Goal: Task Accomplishment & Management: Manage account settings

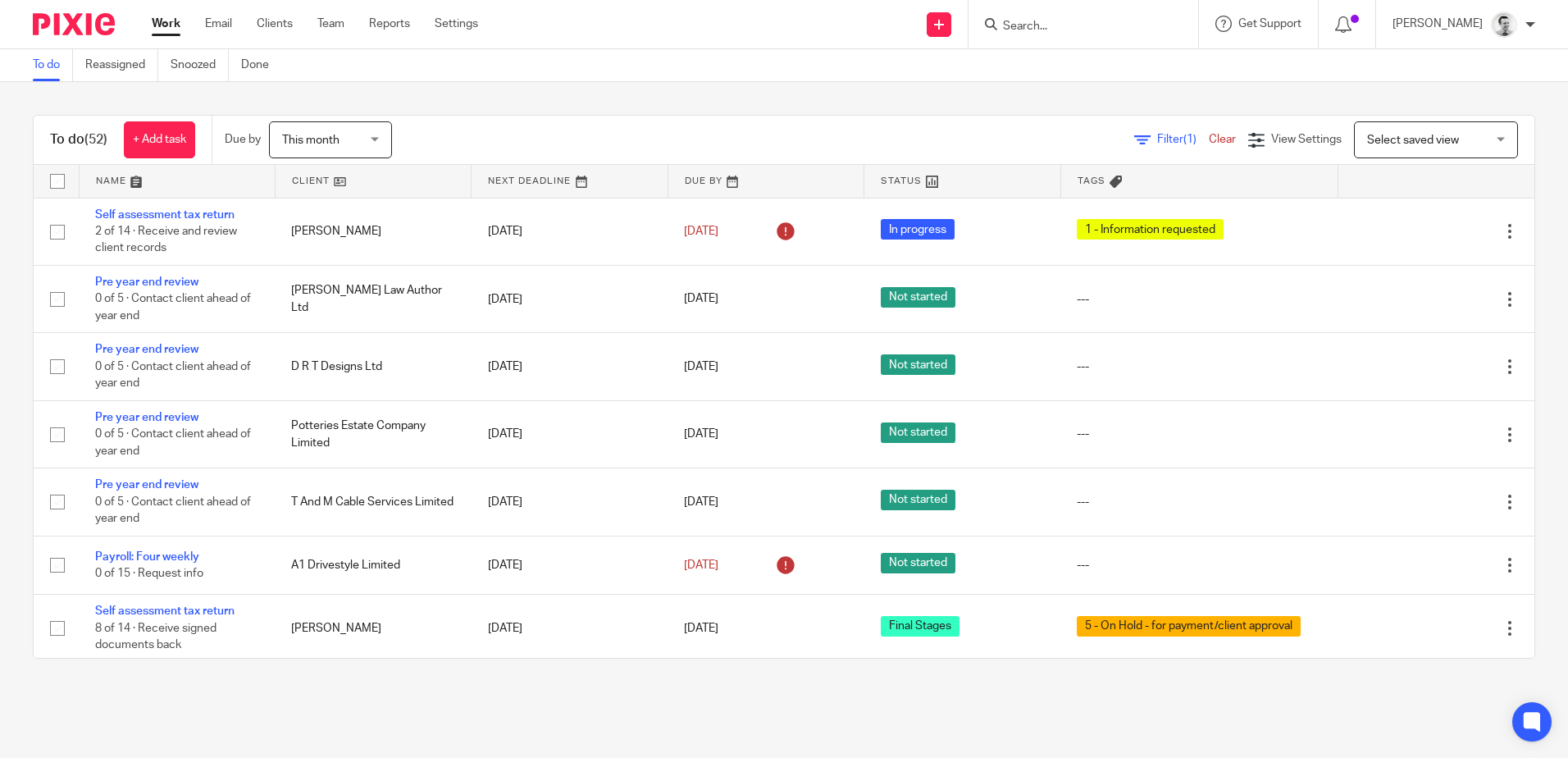
scroll to position [410, 0]
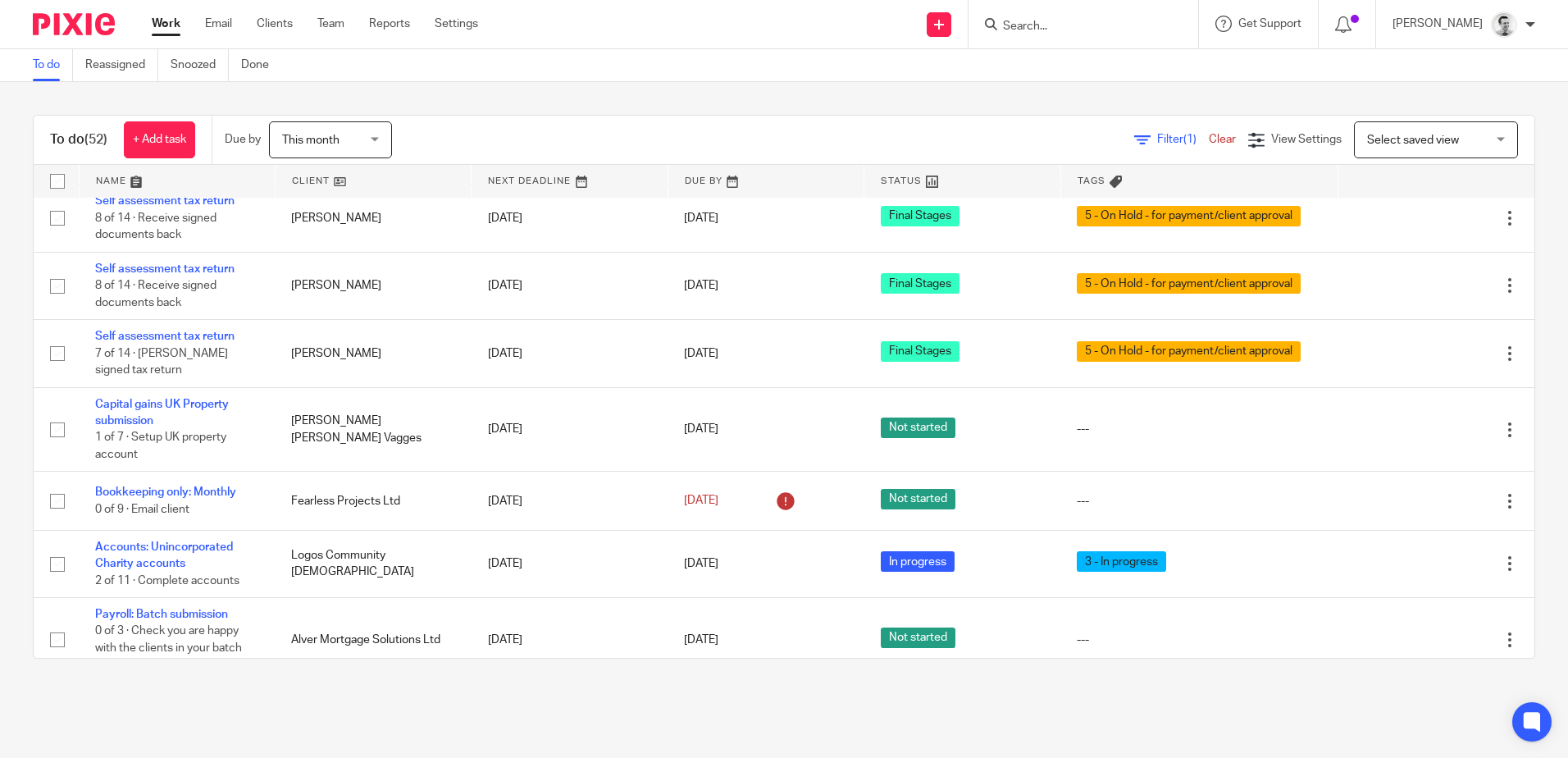
click at [1057, 35] on form at bounding box center [1088, 24] width 174 height 21
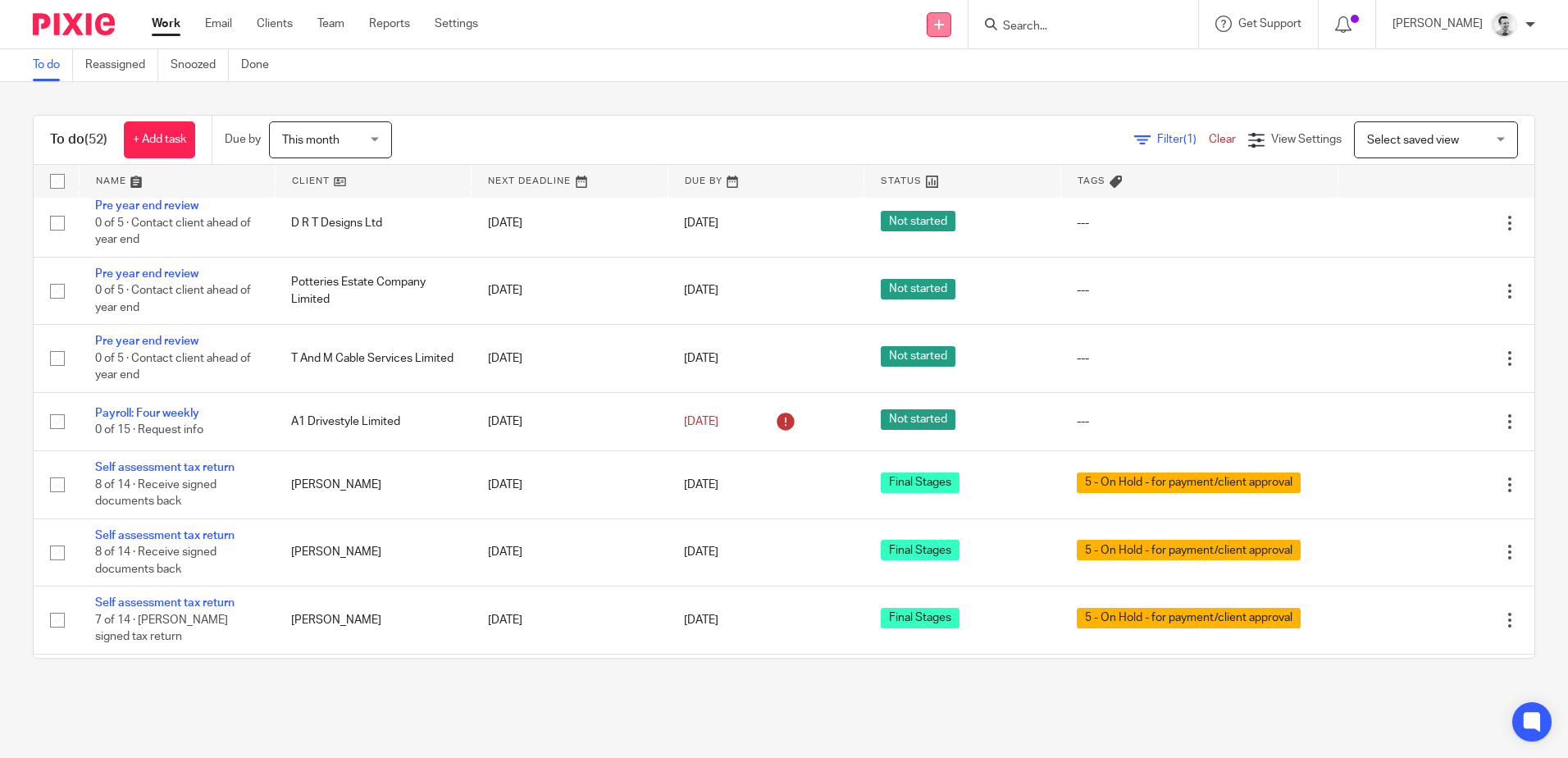
scroll to position [82, 0]
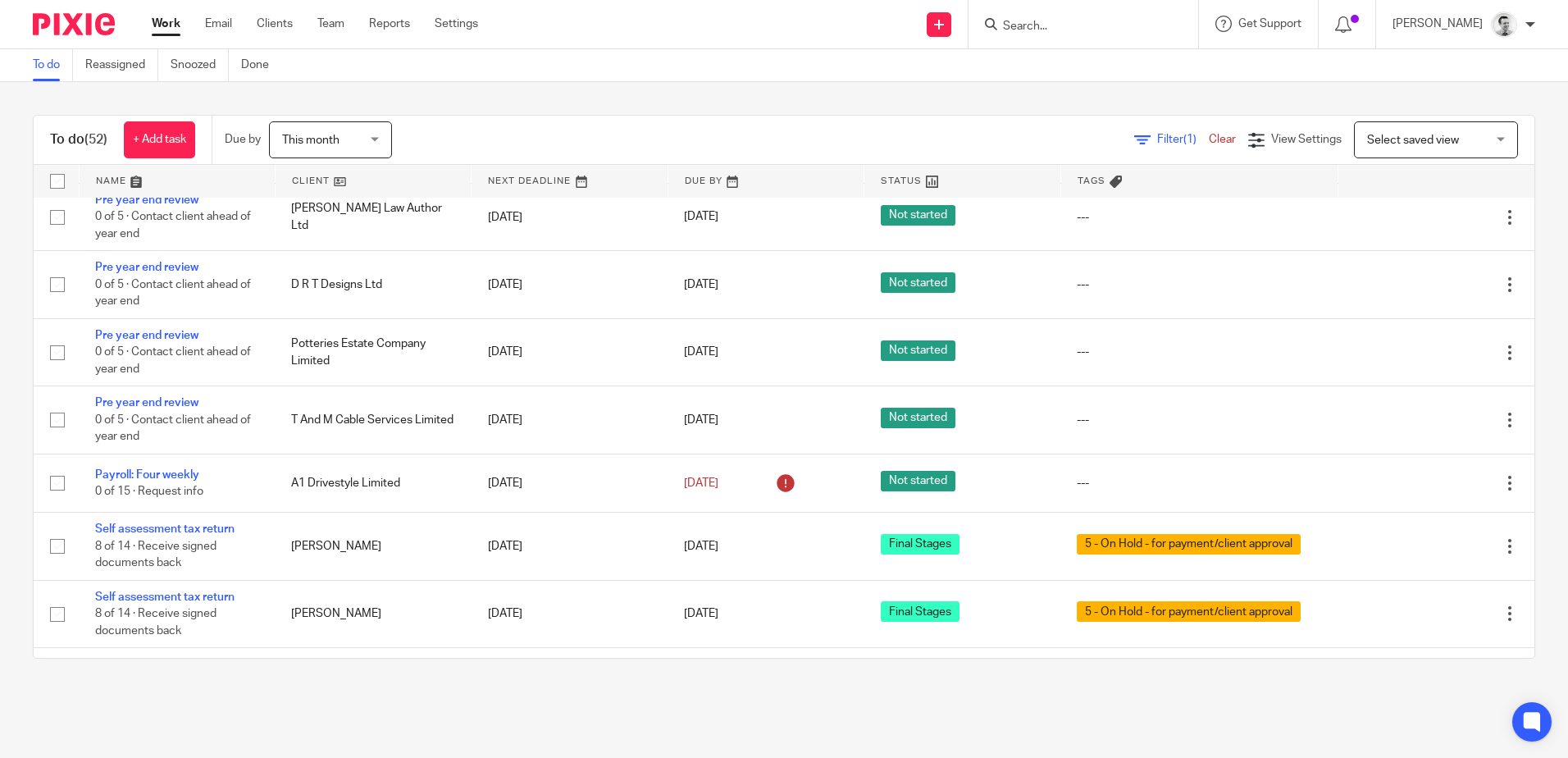
click at [1066, 15] on form at bounding box center [1088, 24] width 174 height 21
click at [1067, 22] on input "Search" at bounding box center [1075, 27] width 147 height 15
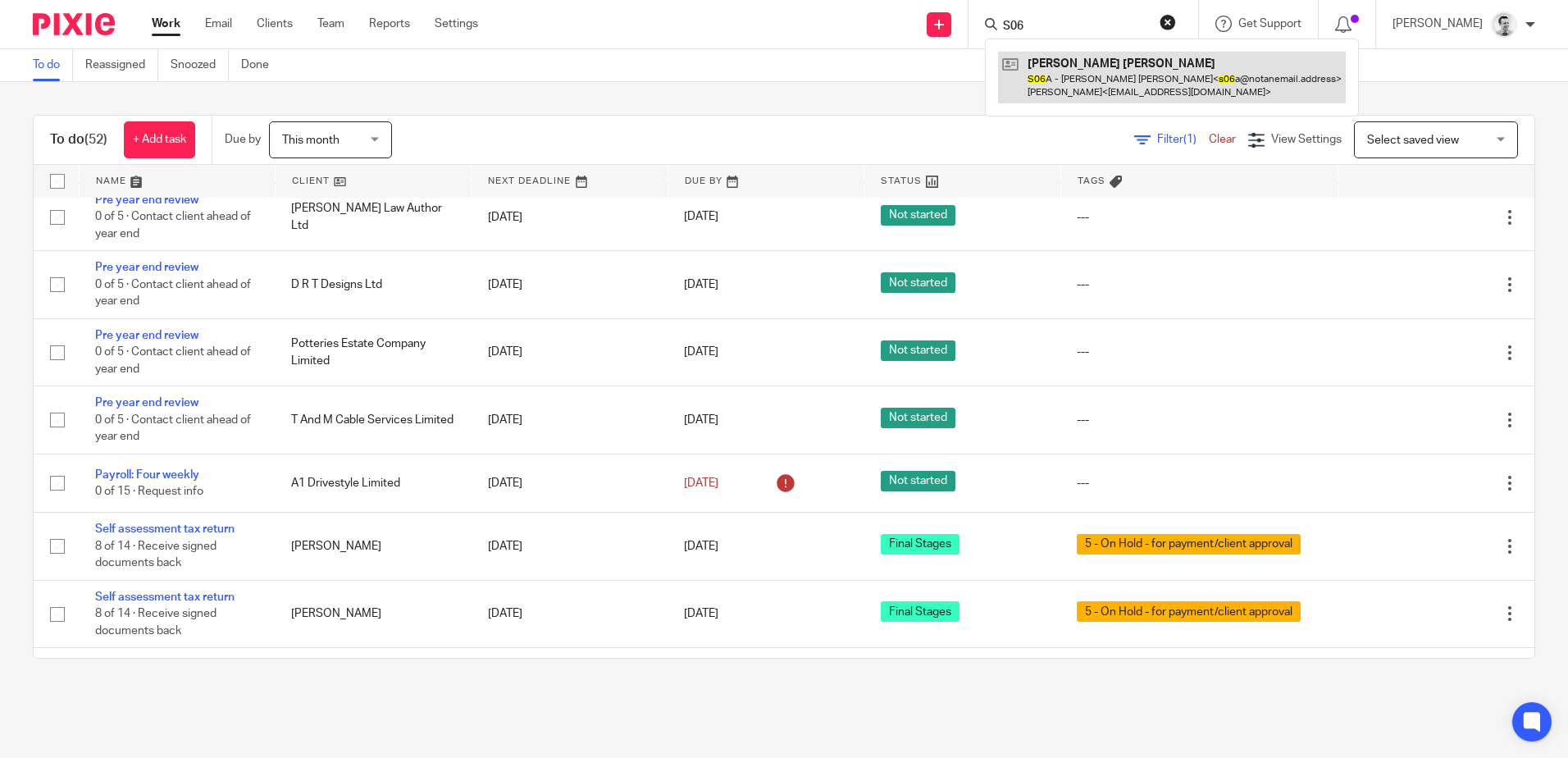
type input "S06"
click at [1068, 66] on link at bounding box center [1171, 77] width 348 height 51
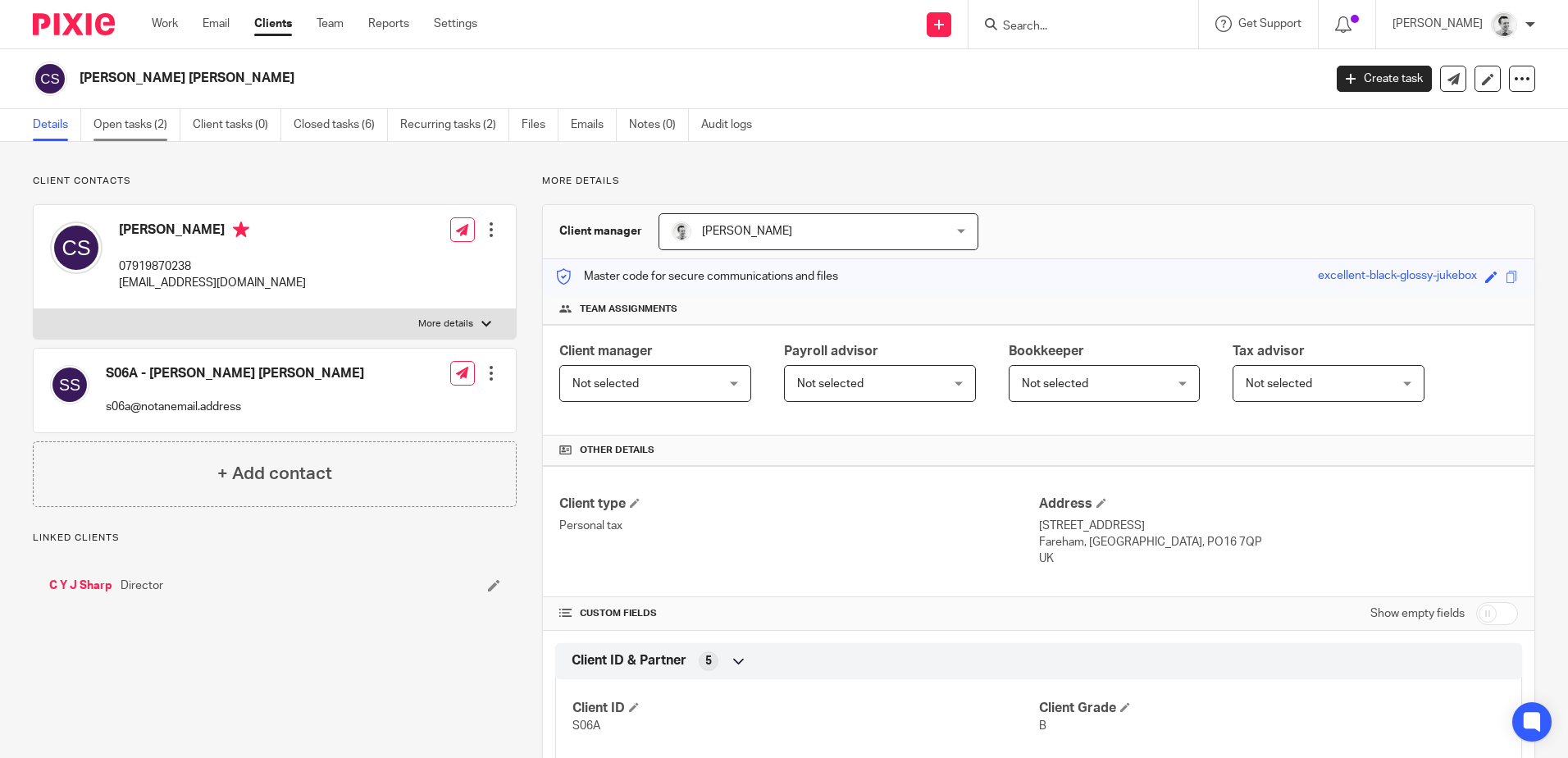
click at [127, 117] on link "Open tasks (2)" at bounding box center [137, 125] width 87 height 32
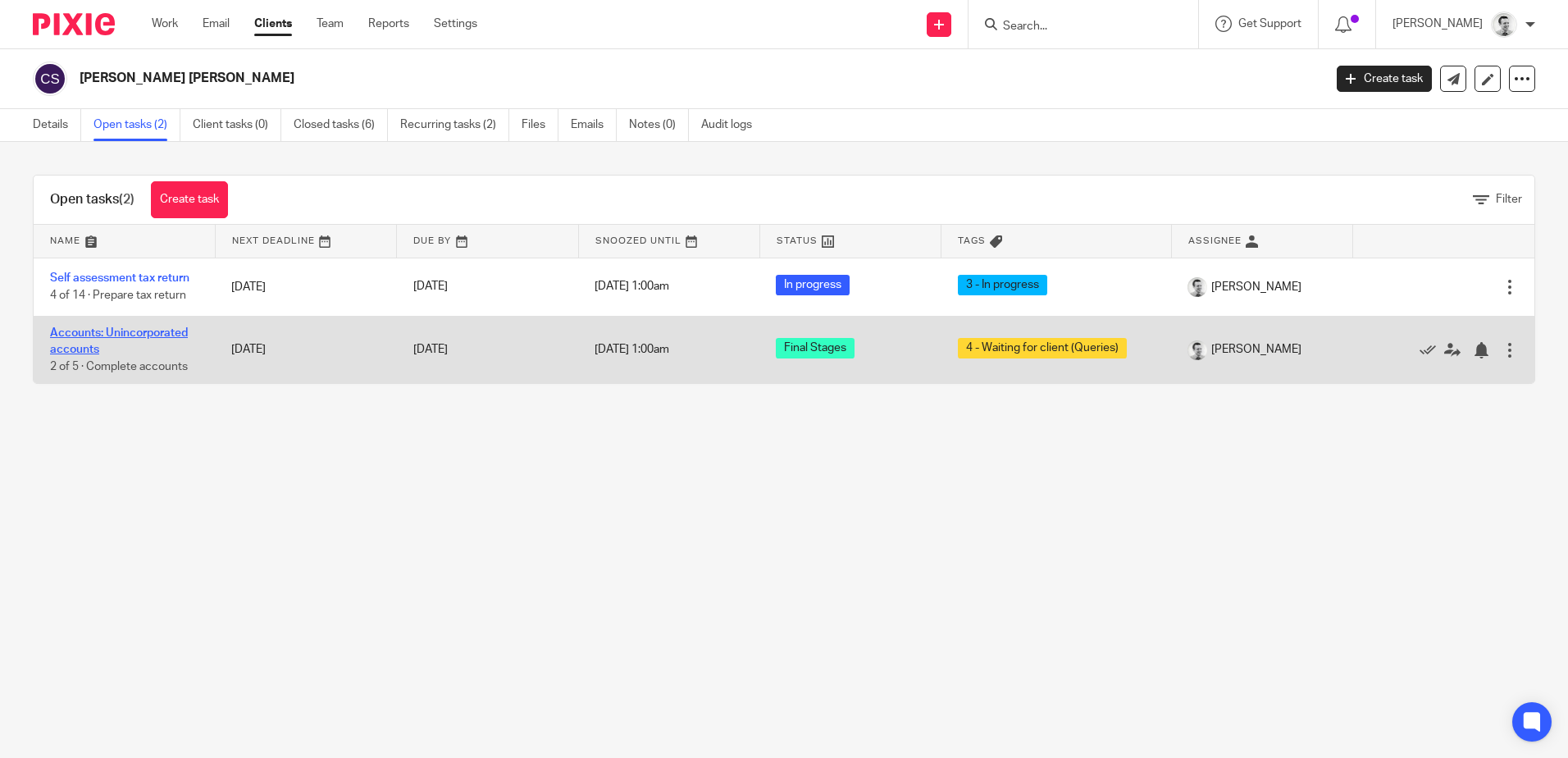
click at [110, 330] on link "Accounts: Unincorporated accounts" at bounding box center [119, 341] width 138 height 28
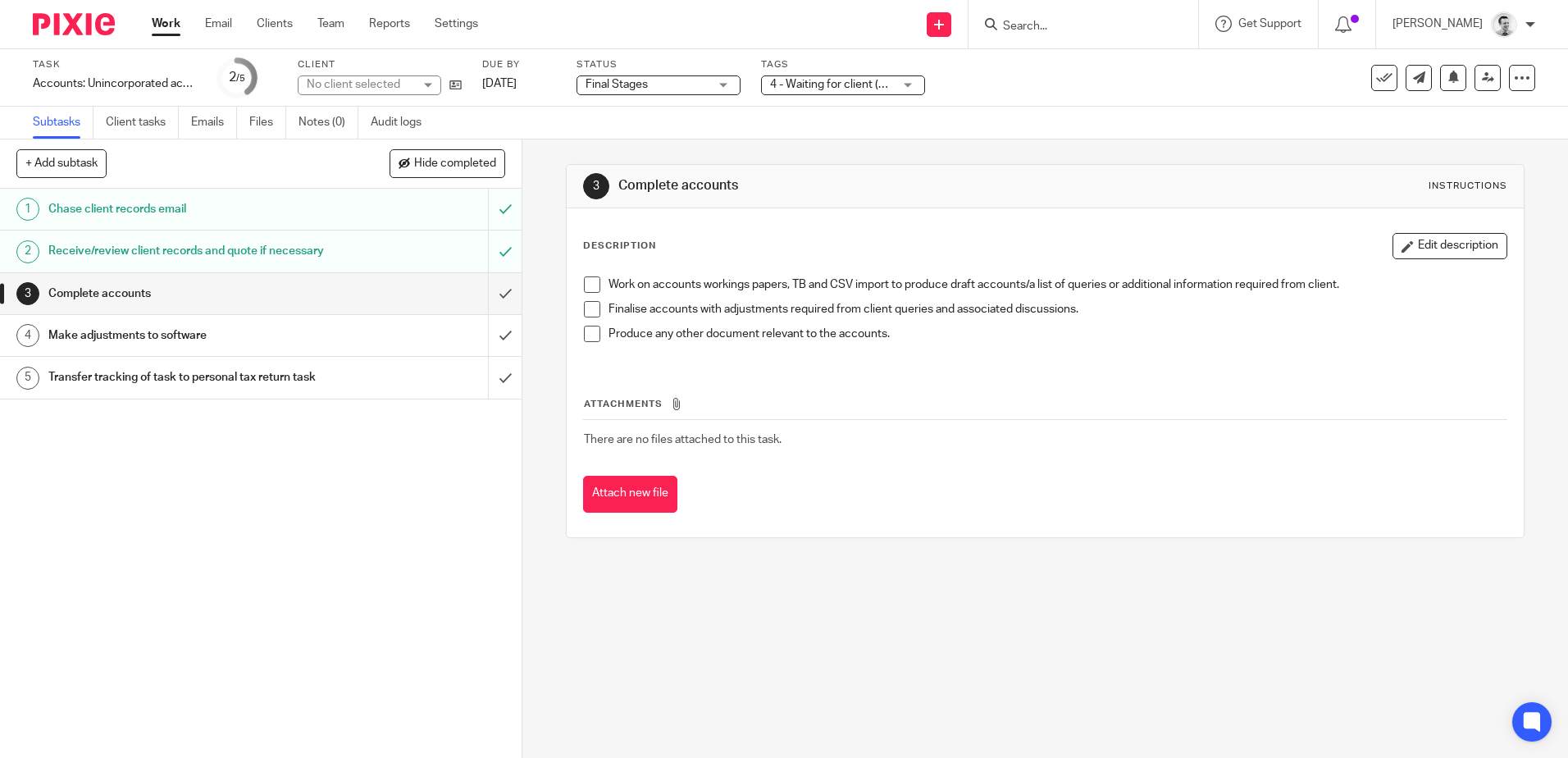
click at [883, 70] on label "Tags" at bounding box center [843, 65] width 164 height 13
click at [879, 81] on span "4 - Waiting for client (Queries)" at bounding box center [846, 85] width 153 height 12
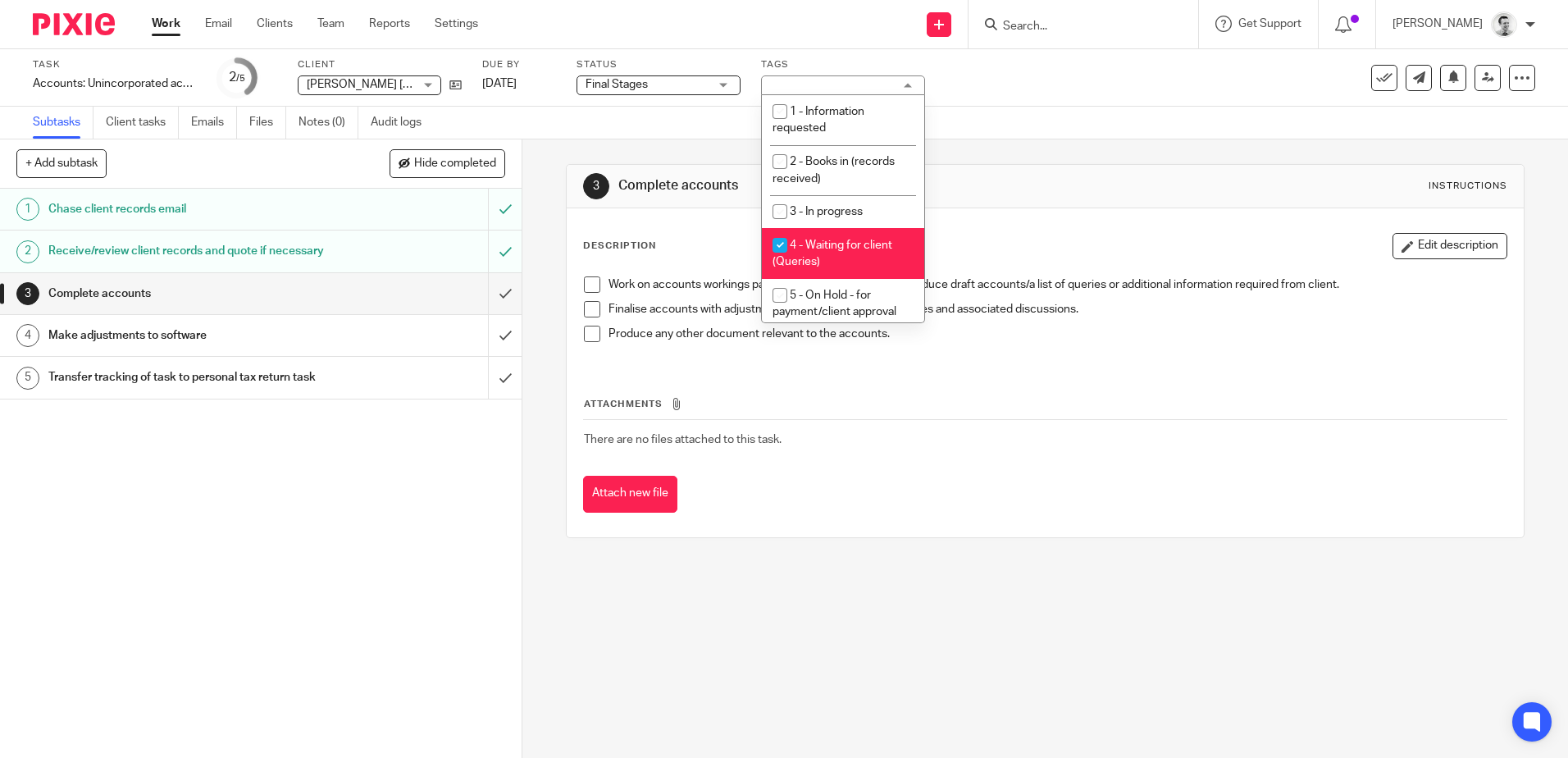
click at [777, 247] on input "checkbox" at bounding box center [779, 245] width 31 height 31
checkbox input "false"
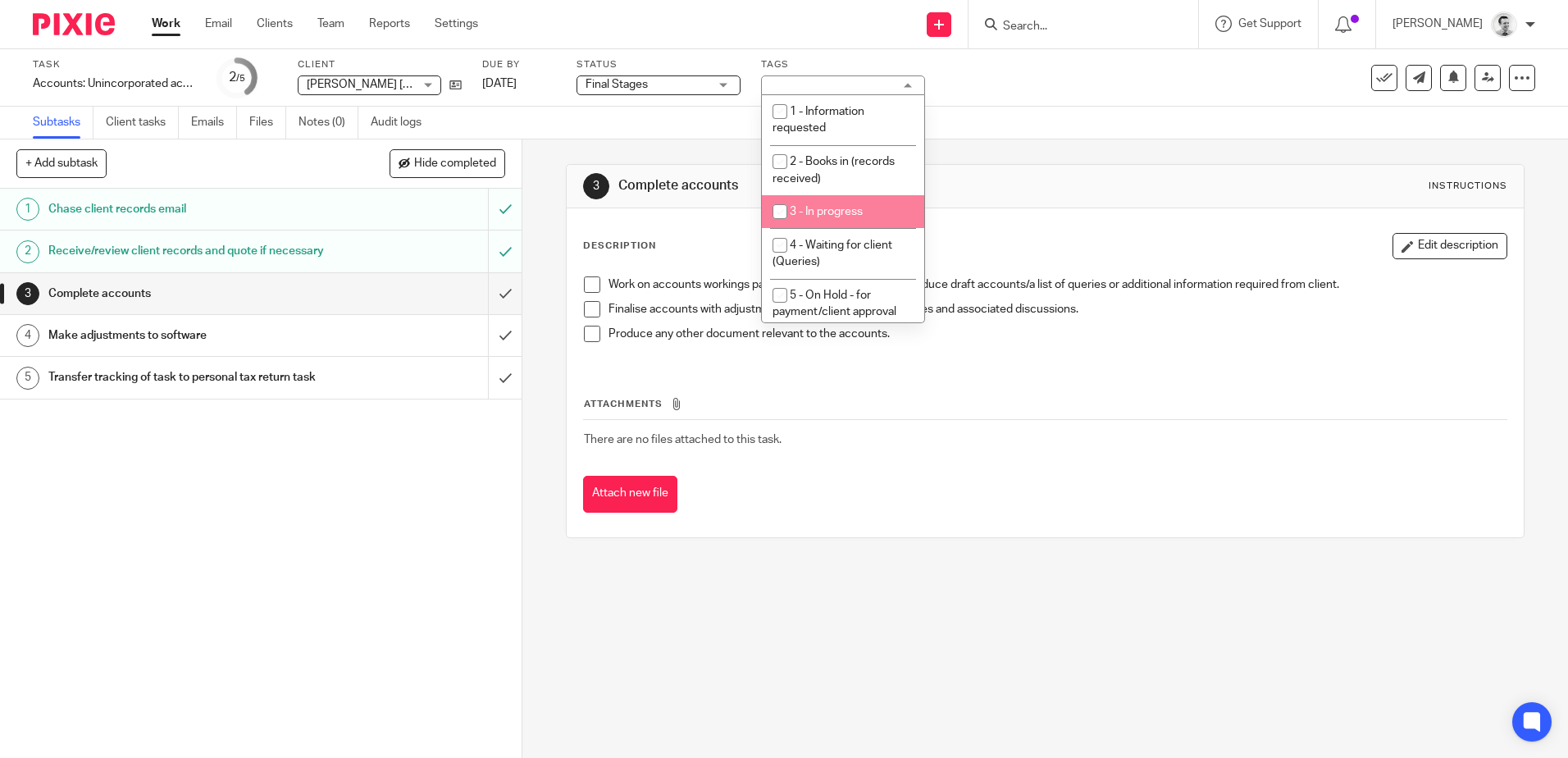
click at [782, 208] on input "checkbox" at bounding box center [779, 212] width 31 height 31
checkbox input "true"
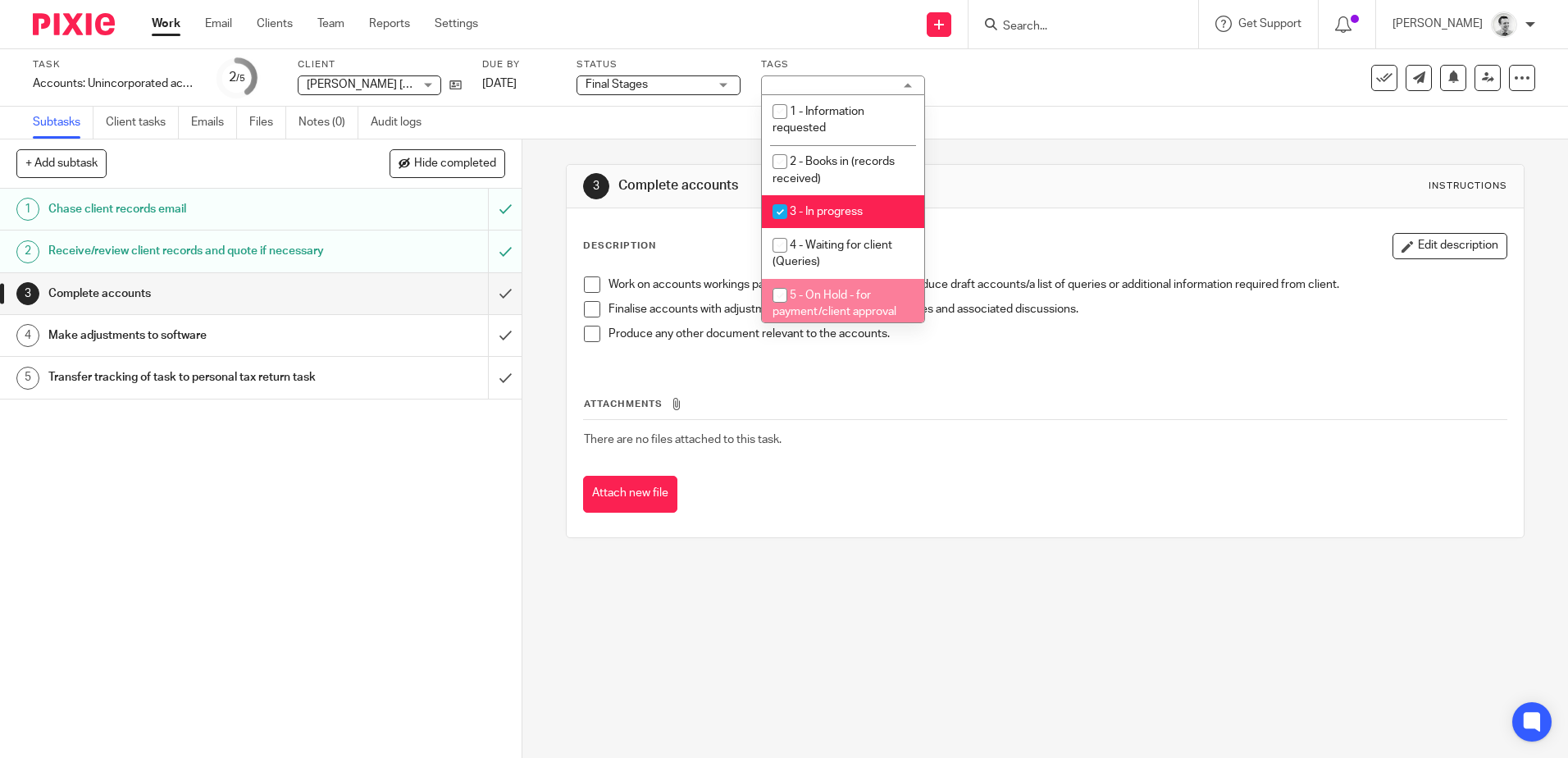
click at [744, 657] on div "3 Complete accounts Instructions Description Edit description Work on accounts …" at bounding box center [1045, 448] width 1046 height 619
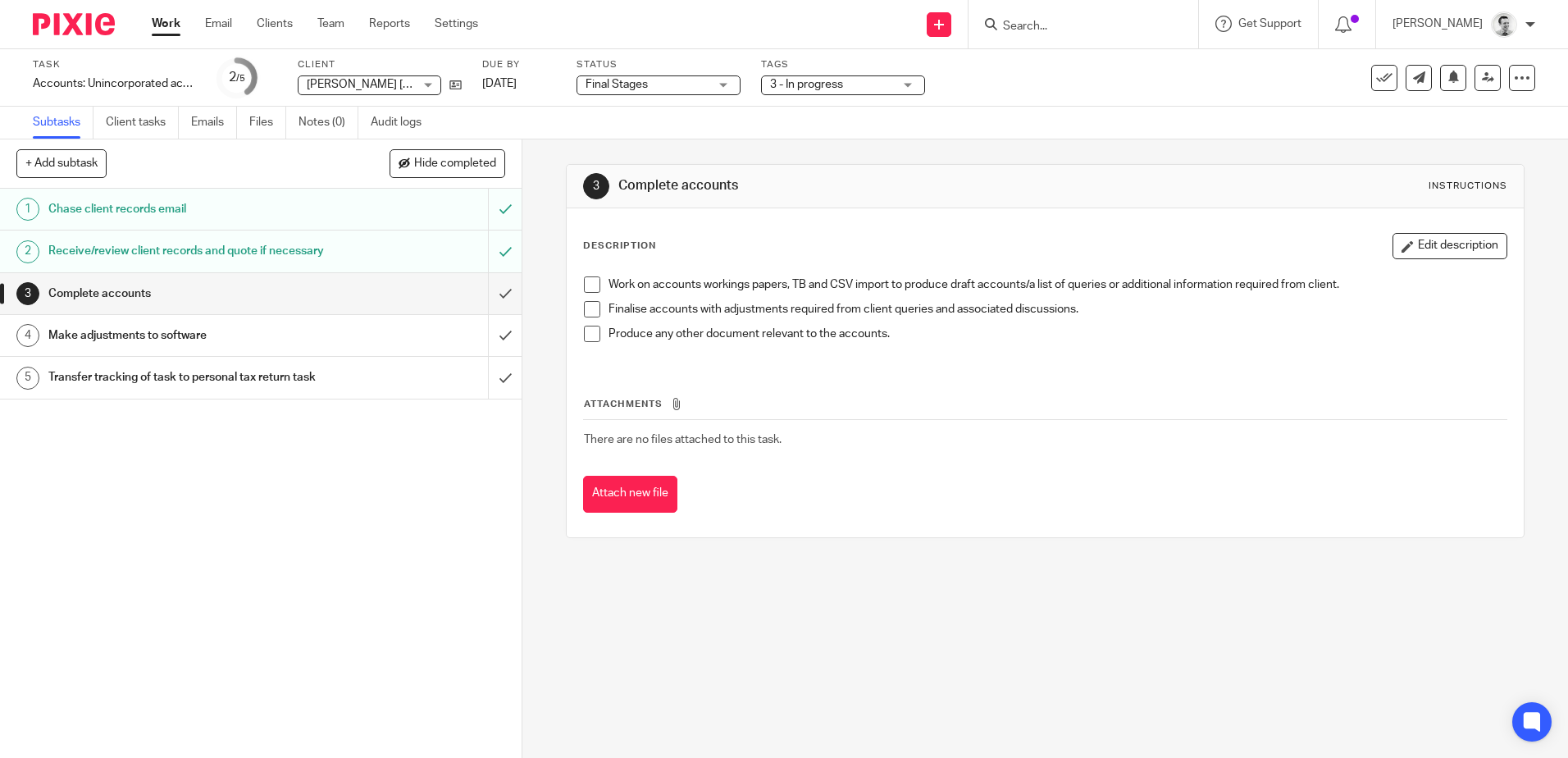
click at [164, 22] on link "Work" at bounding box center [166, 24] width 29 height 16
